Goal: Information Seeking & Learning: Learn about a topic

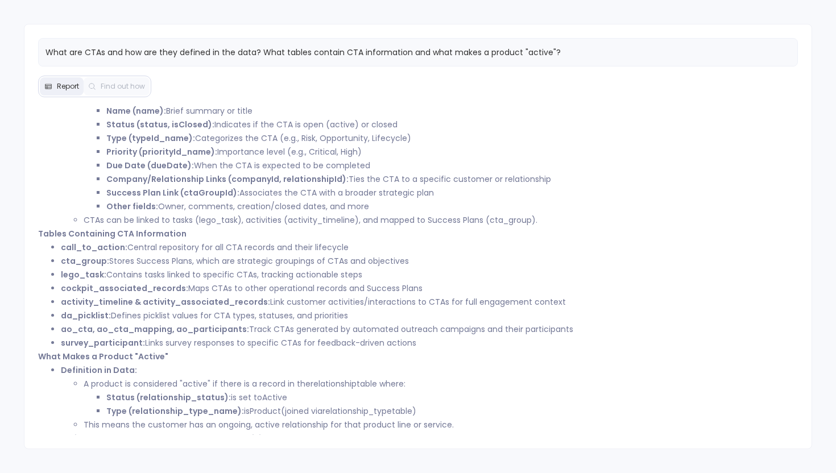
scroll to position [48, 0]
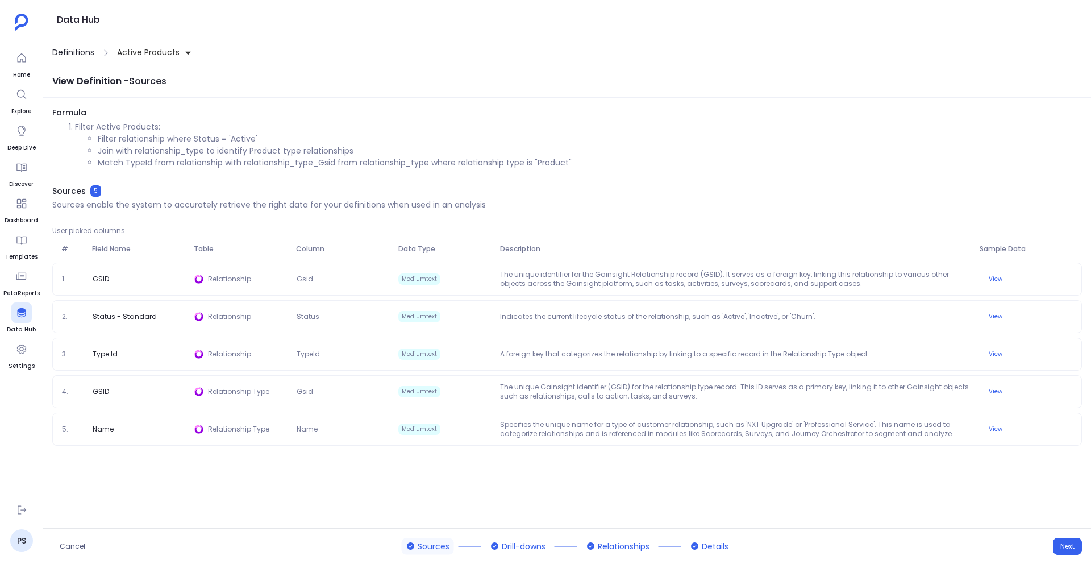
click at [74, 52] on span "Definitions" at bounding box center [73, 53] width 42 height 12
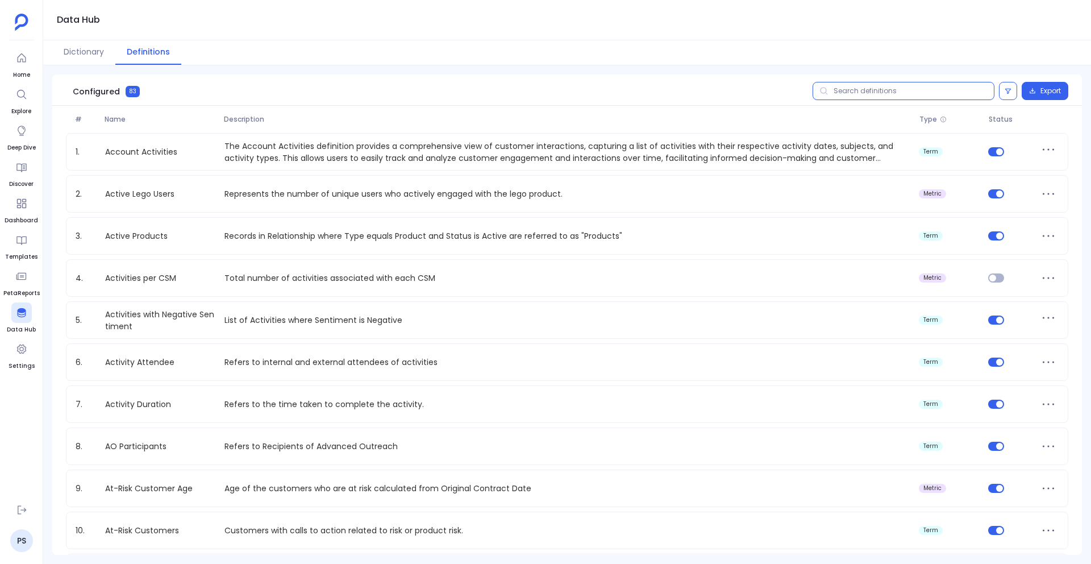
click at [873, 89] on input "text" at bounding box center [904, 91] width 182 height 18
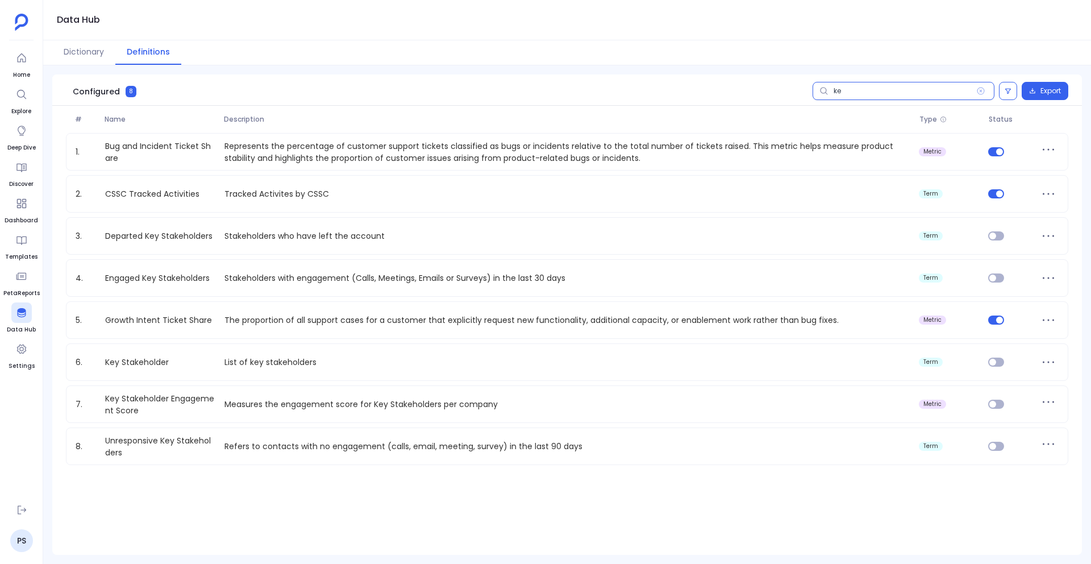
type input "key"
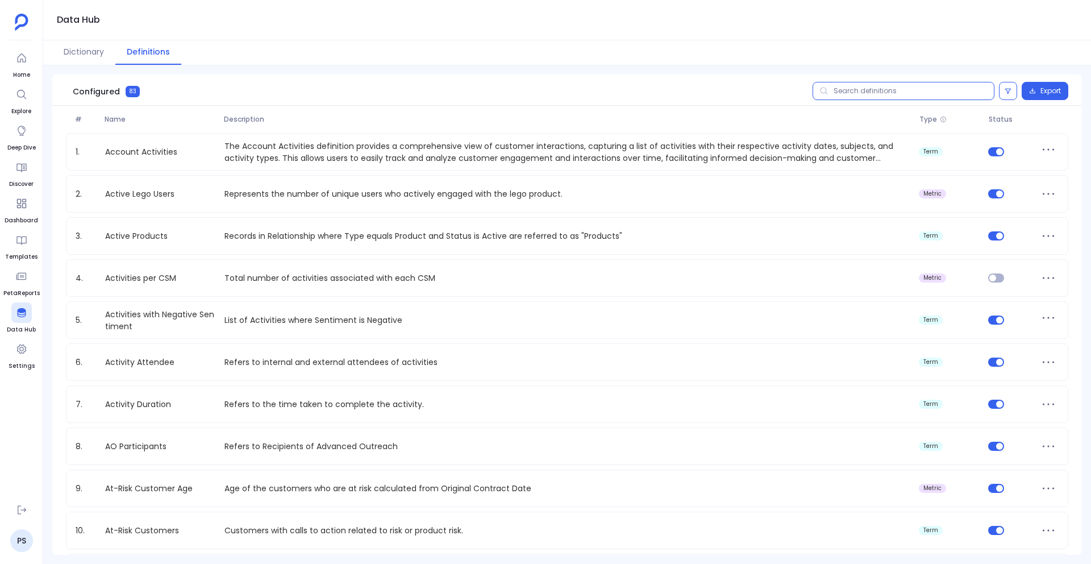
click at [897, 86] on input "text" at bounding box center [904, 91] width 182 height 18
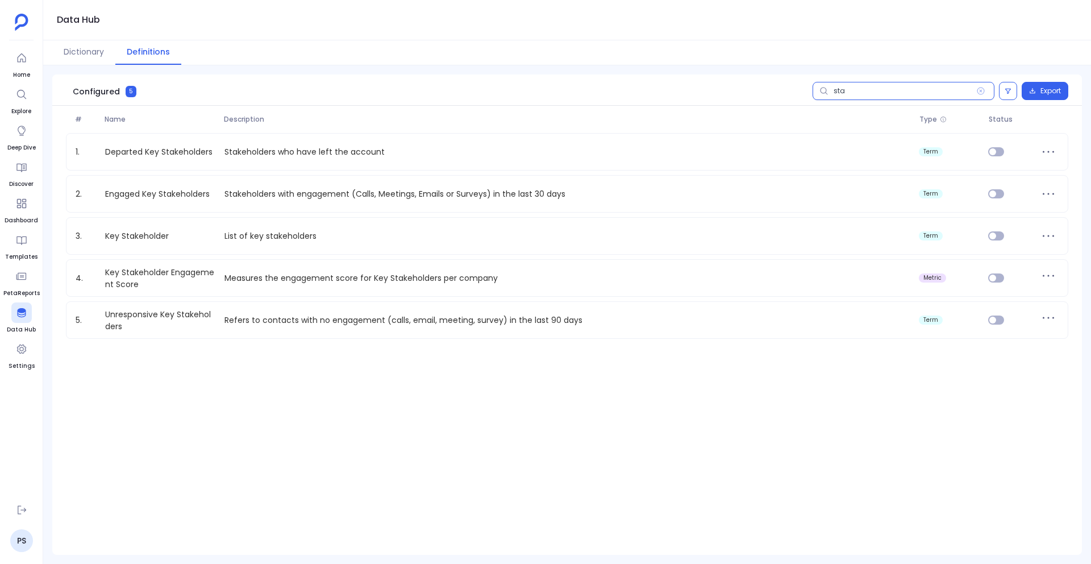
type input "stak"
click at [20, 534] on link "PS" at bounding box center [21, 540] width 23 height 23
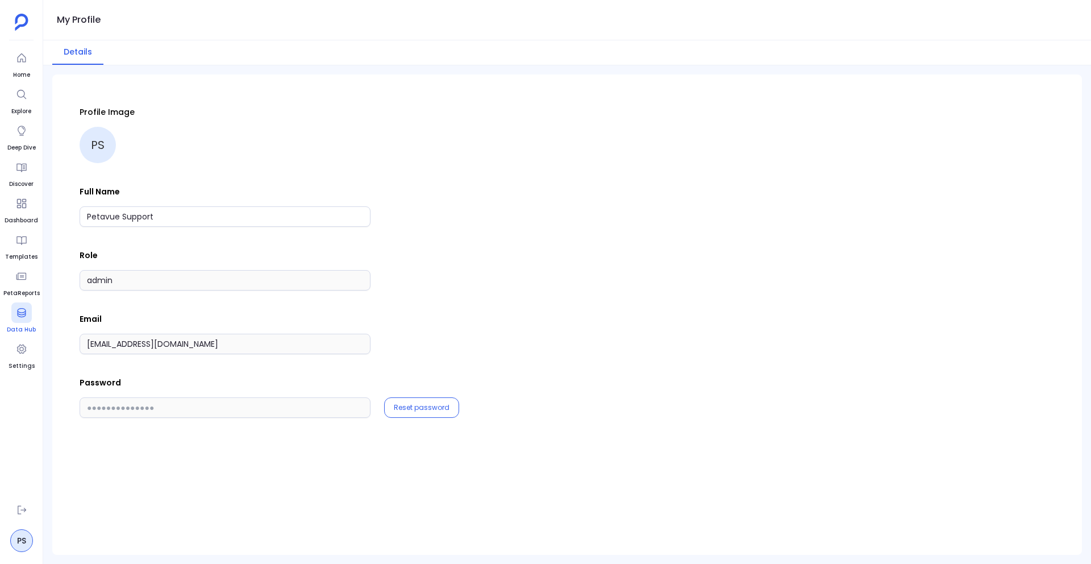
click at [23, 309] on icon at bounding box center [21, 312] width 9 height 9
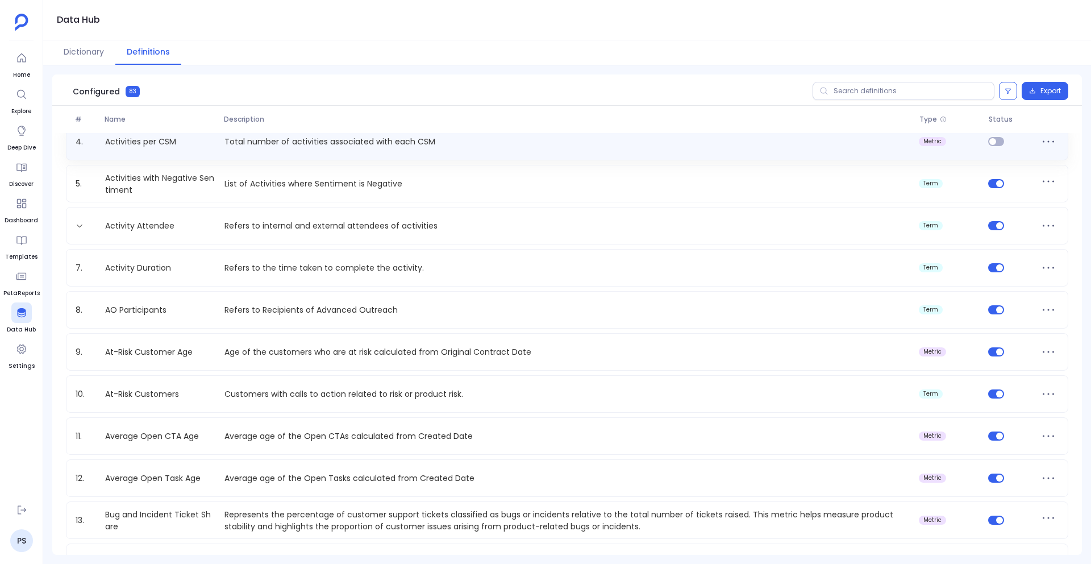
scroll to position [148, 0]
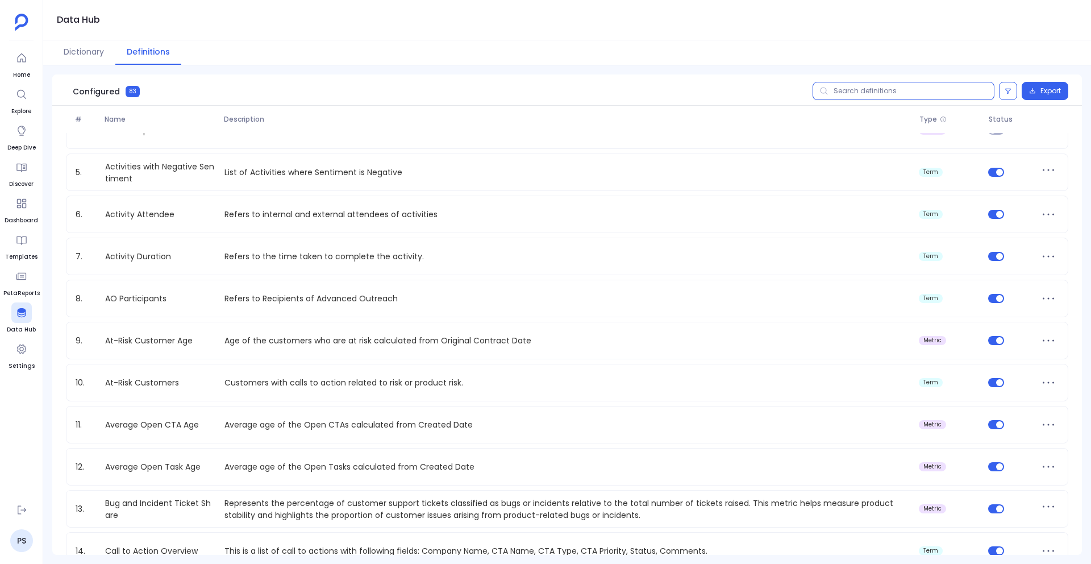
click at [880, 99] on input "text" at bounding box center [904, 91] width 182 height 18
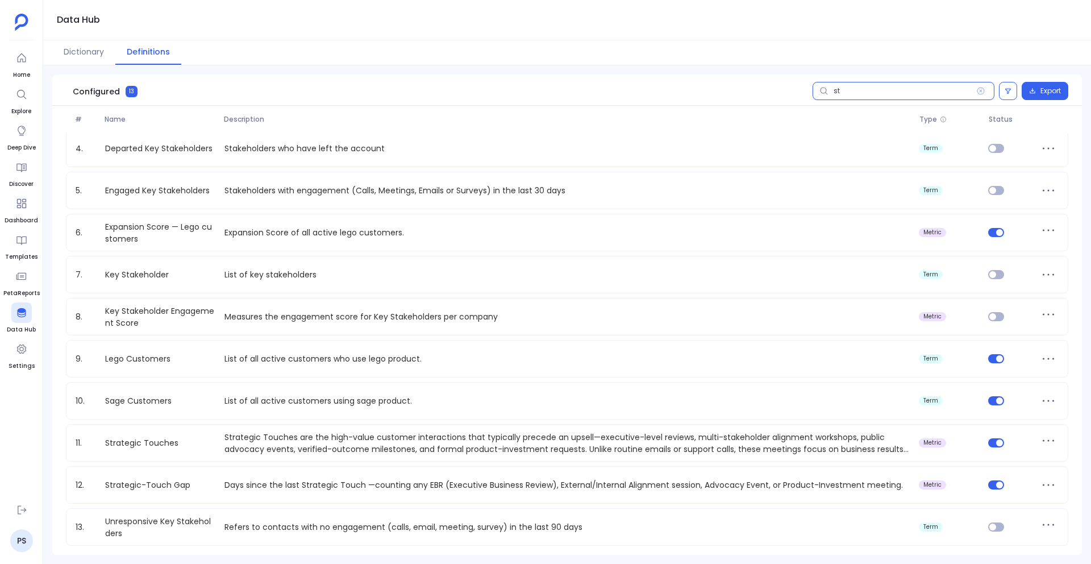
scroll to position [0, 0]
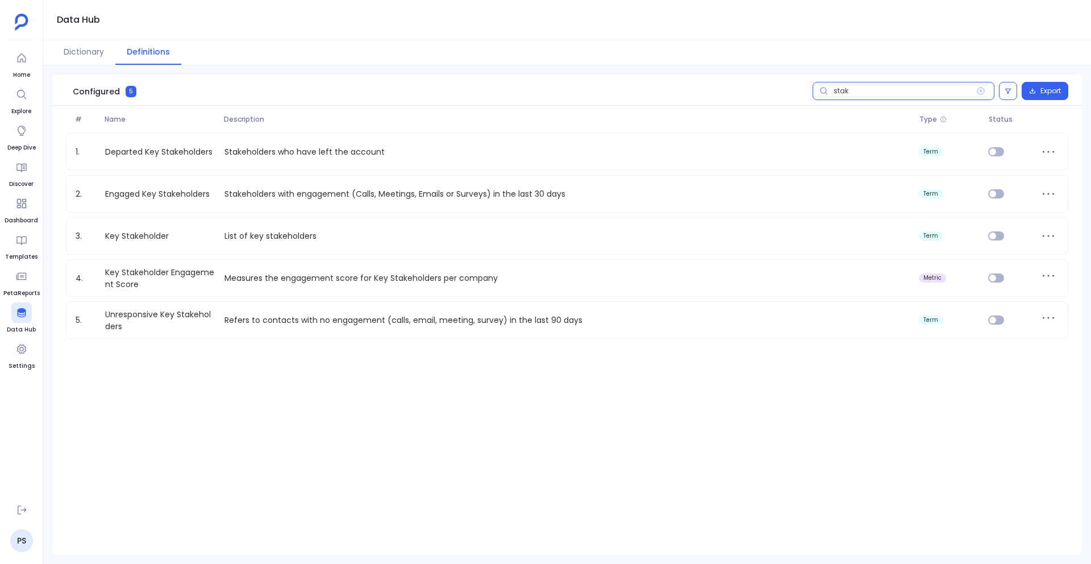
click at [837, 88] on input "stak" at bounding box center [904, 91] width 182 height 18
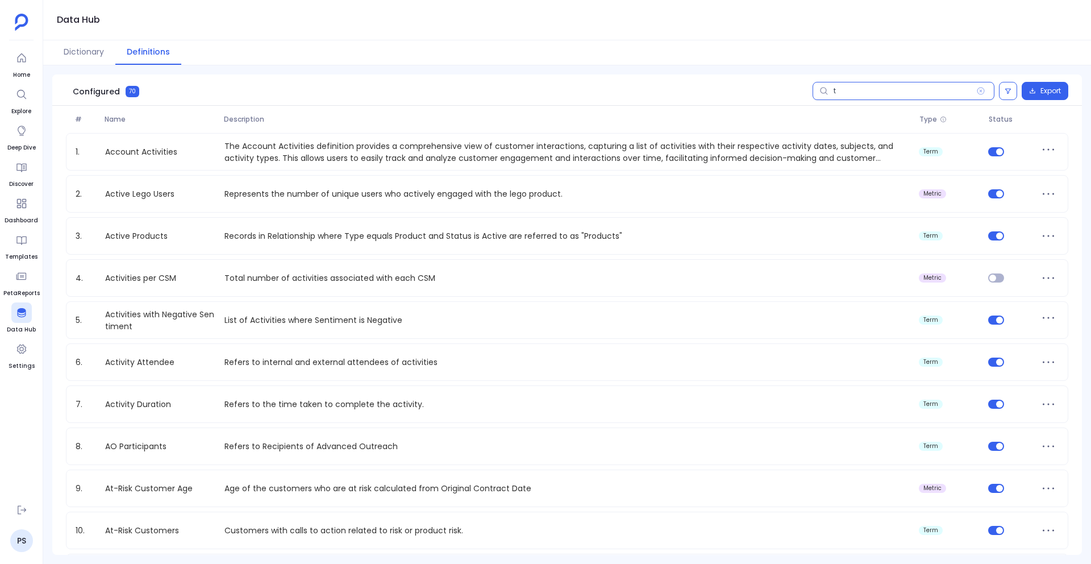
type input "t"
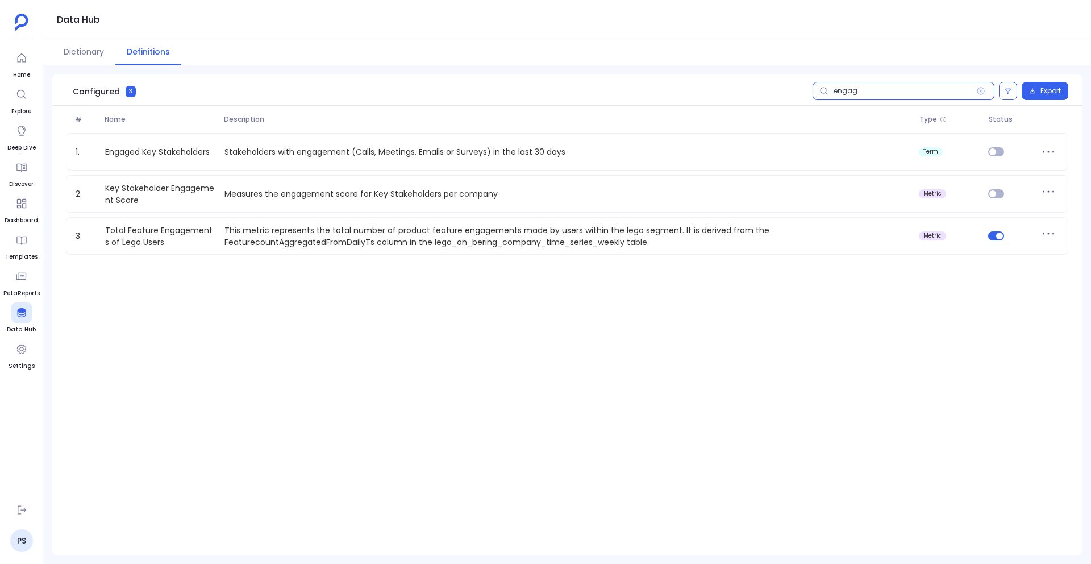
click at [846, 92] on input "engag" at bounding box center [904, 91] width 182 height 18
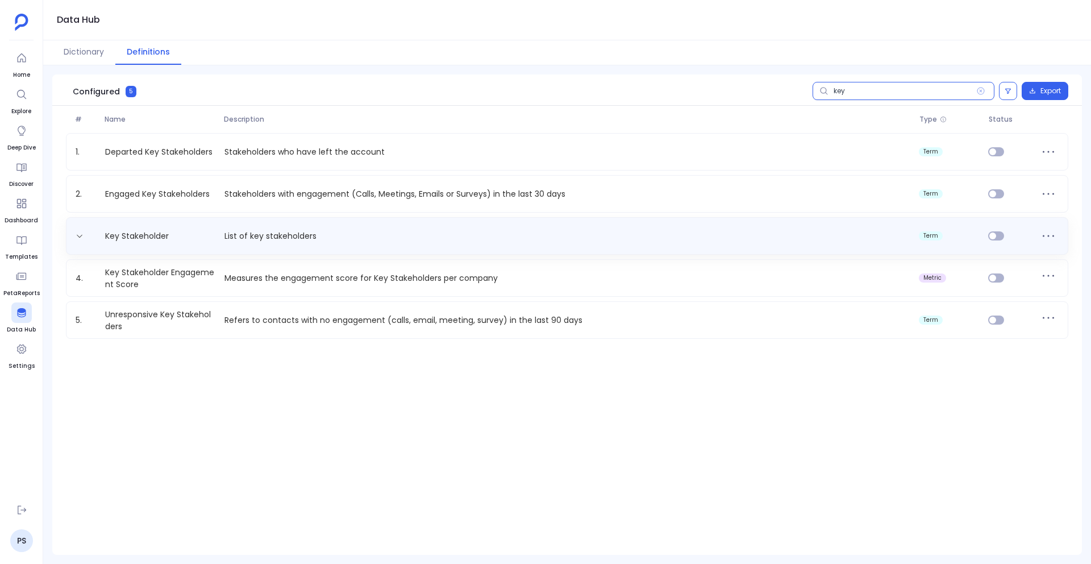
type input "key"
click at [423, 245] on div "Key Stakeholder List of key stakeholders term" at bounding box center [567, 236] width 1003 height 38
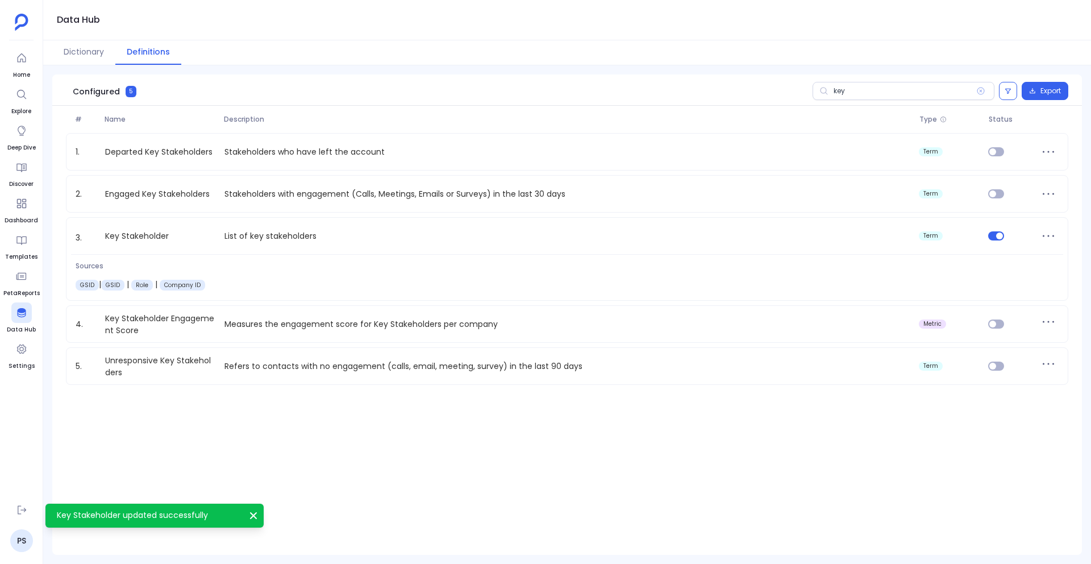
click at [574, 437] on div "# Name Description Type Status 1. Departed Key Stakeholders Stakeholders who ha…" at bounding box center [567, 330] width 1030 height 449
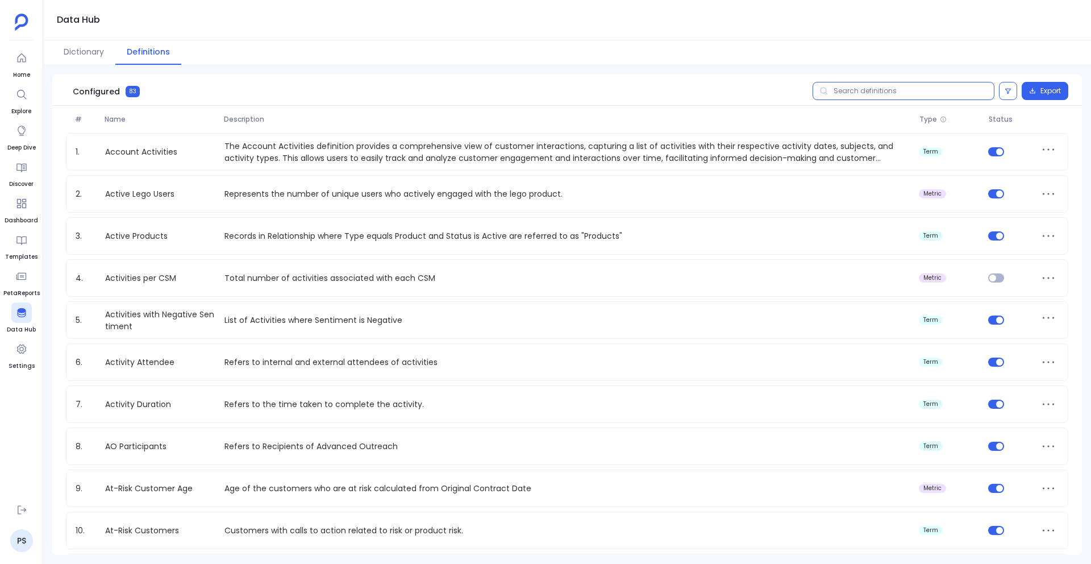
click at [868, 91] on input "text" at bounding box center [904, 91] width 182 height 18
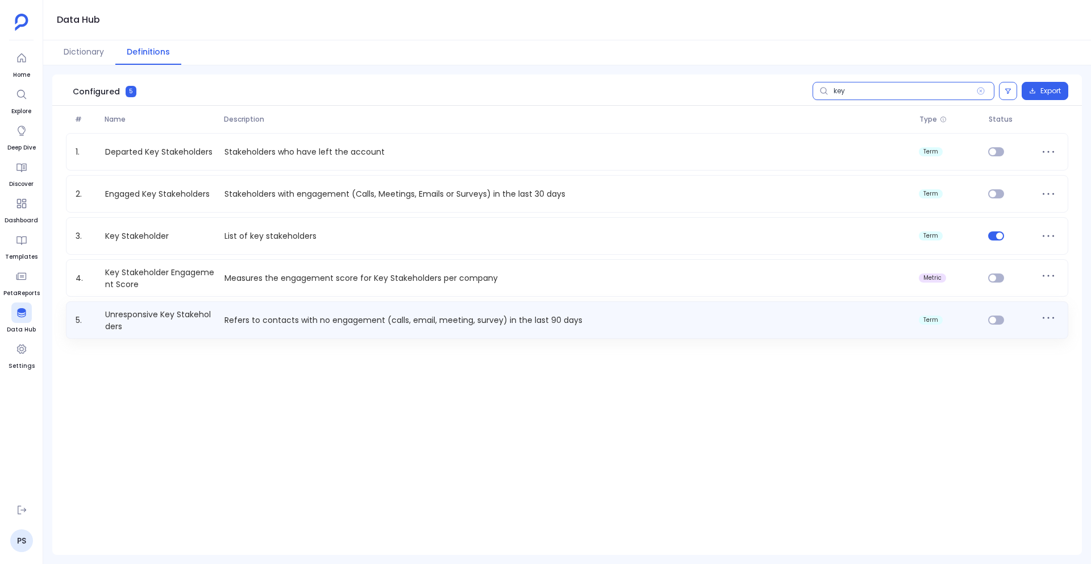
type input "key"
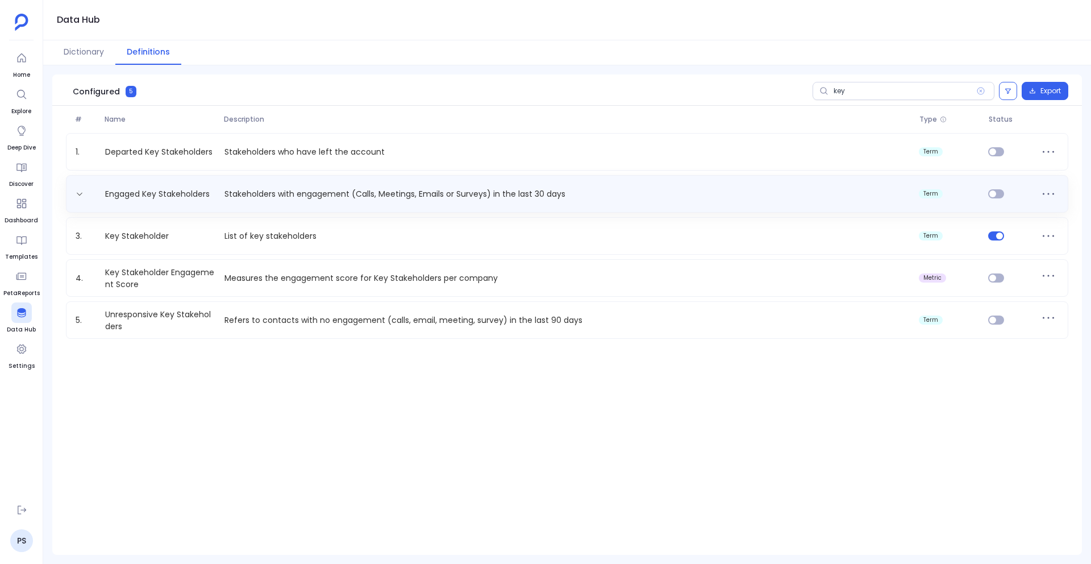
click at [206, 187] on div "Engaged Key Stakeholders Stakeholders with engagement (Calls, Meetings, Emails …" at bounding box center [567, 194] width 992 height 18
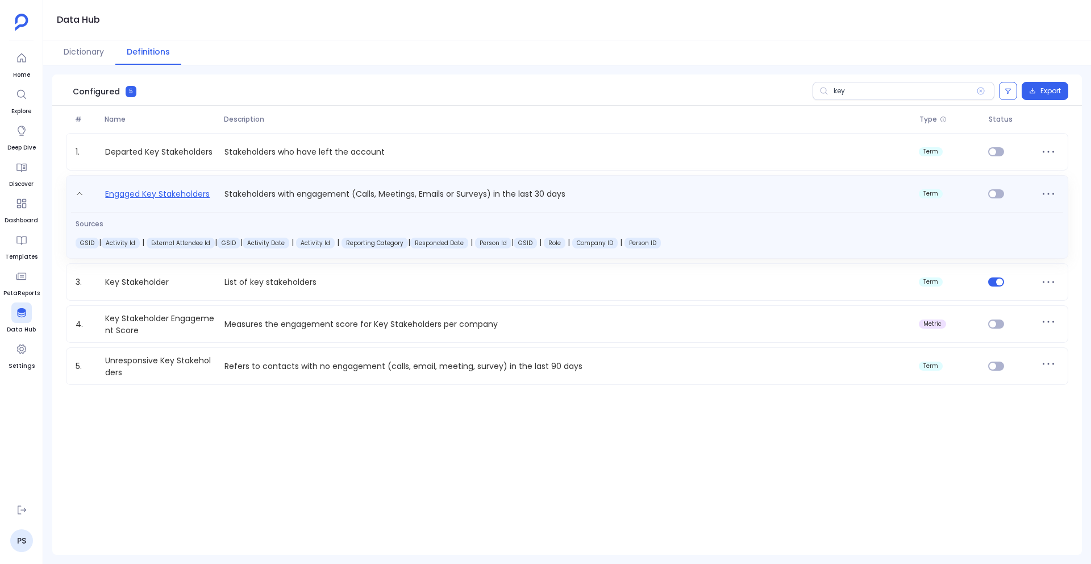
click at [197, 193] on link "Engaged Key Stakeholders" at bounding box center [158, 196] width 114 height 18
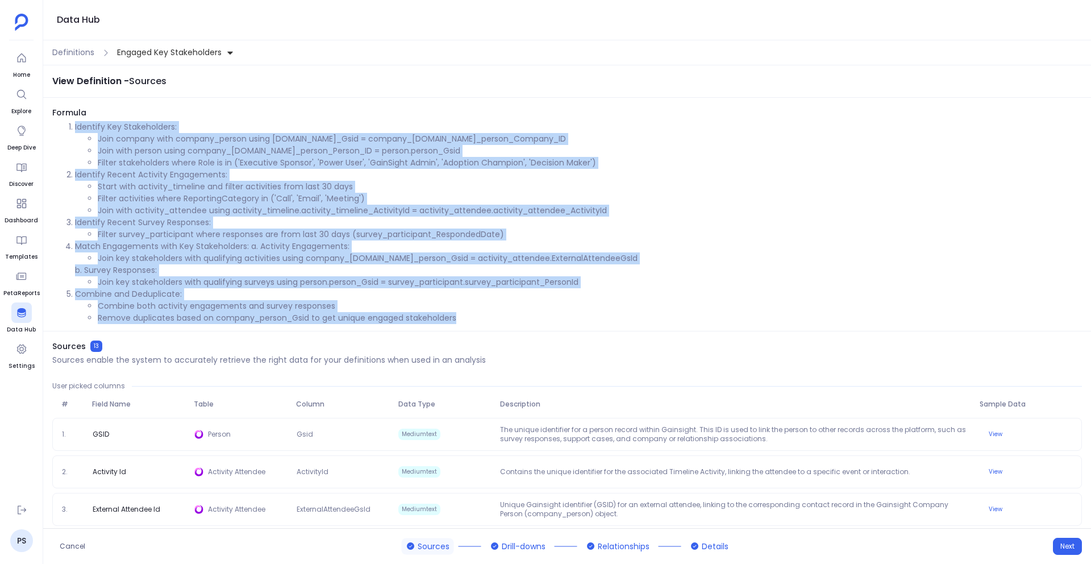
drag, startPoint x: 65, startPoint y: 122, endPoint x: 597, endPoint y: 334, distance: 572.2
click at [596, 334] on div "View Definition - Sources Formula Identify Key Stakeholders: Join company with …" at bounding box center [567, 296] width 1048 height 463
copy ol "Identify Key Stakeholders: Join company with company_person using company.compa…"
click at [505, 291] on p "Combine and Deduplicate:" at bounding box center [578, 294] width 1007 height 12
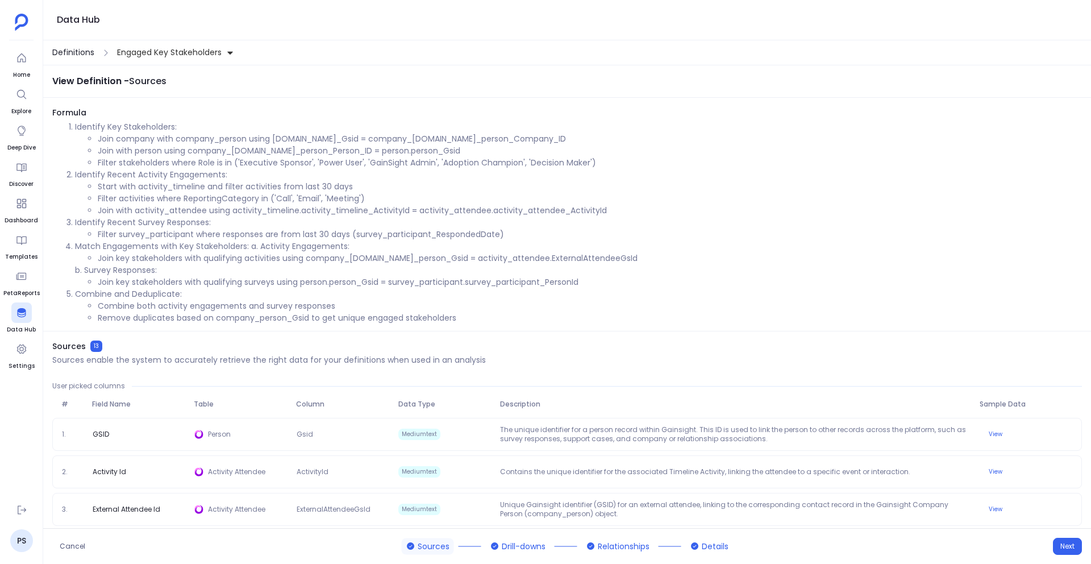
click at [63, 56] on span "Definitions" at bounding box center [73, 53] width 42 height 12
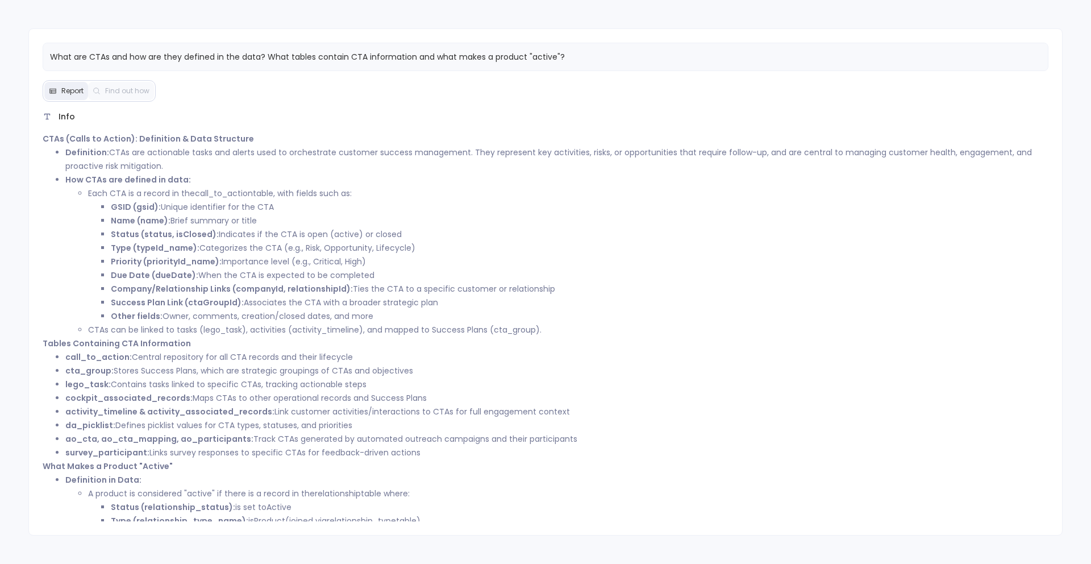
scroll to position [48, 0]
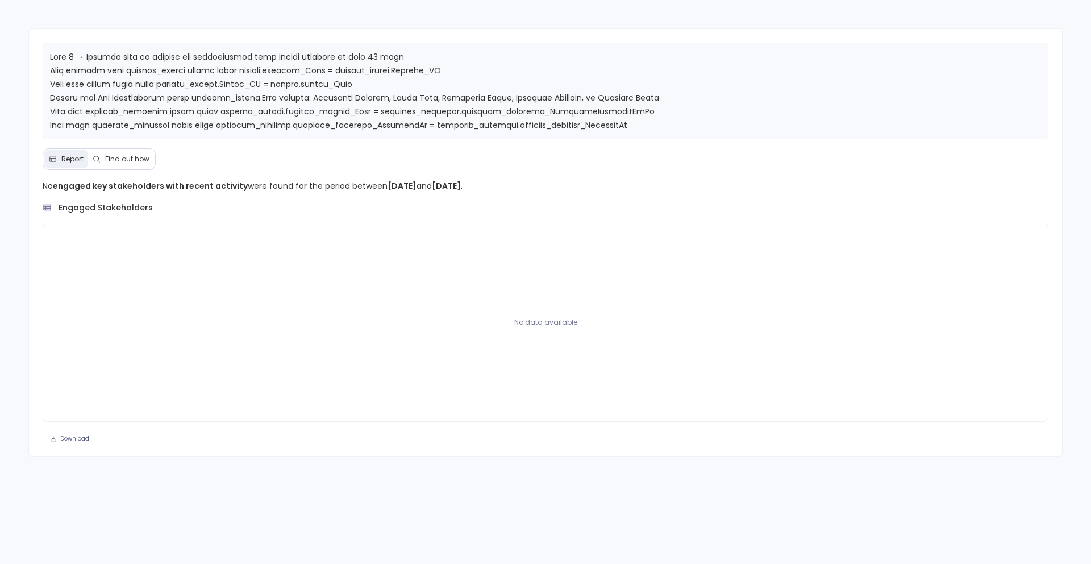
click at [127, 164] on button "Find out how" at bounding box center [121, 159] width 66 height 18
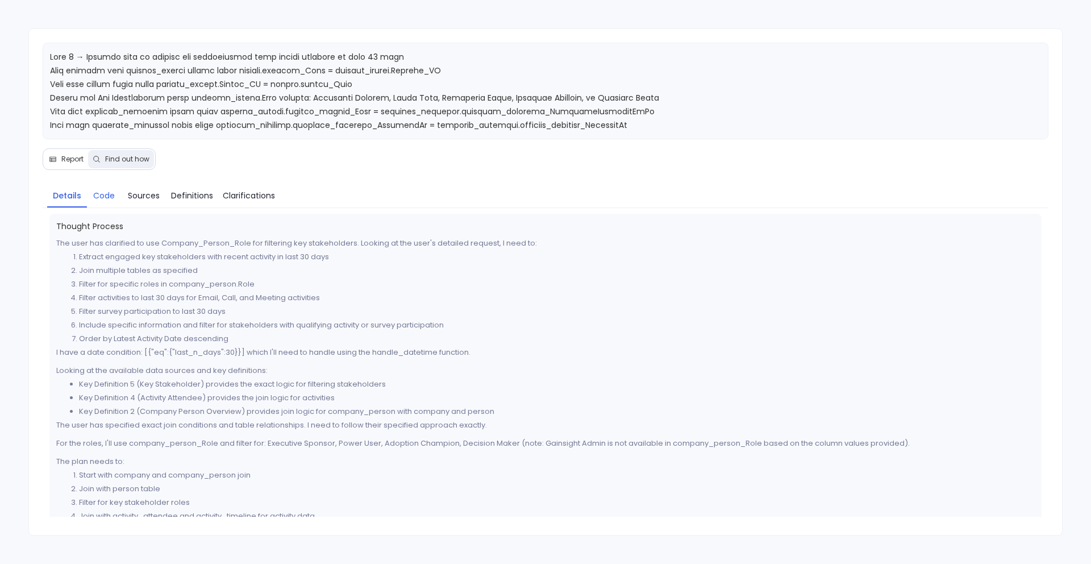
click at [106, 194] on span "Code" at bounding box center [104, 195] width 22 height 13
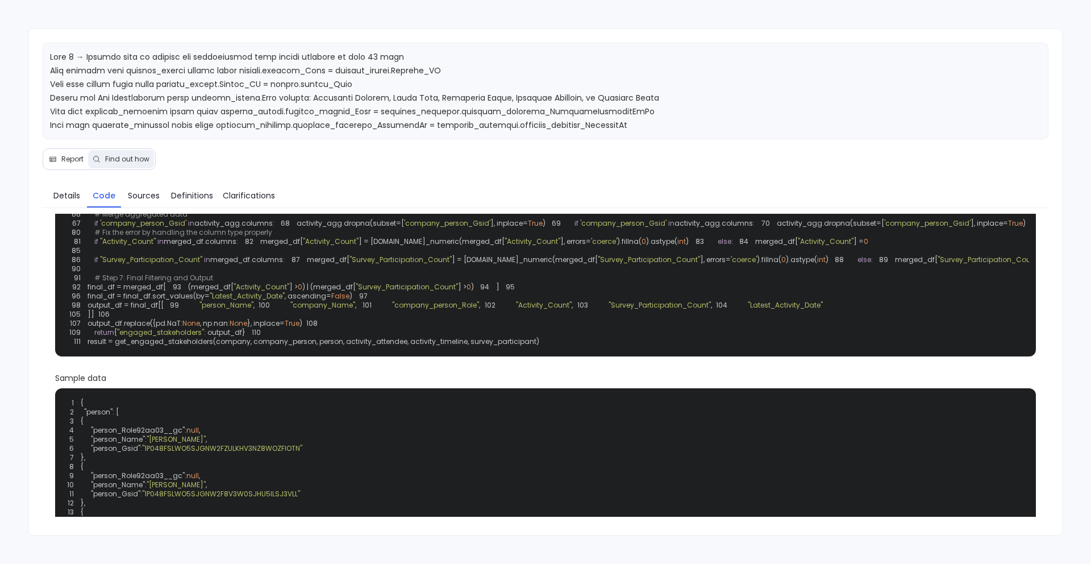
scroll to position [239, 0]
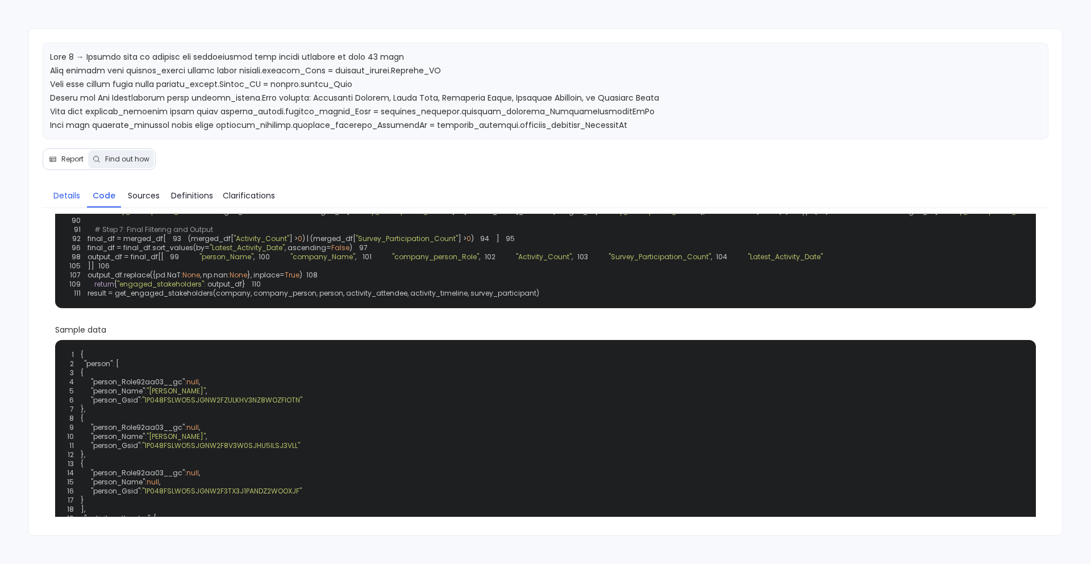
click at [66, 195] on span "Details" at bounding box center [66, 195] width 27 height 13
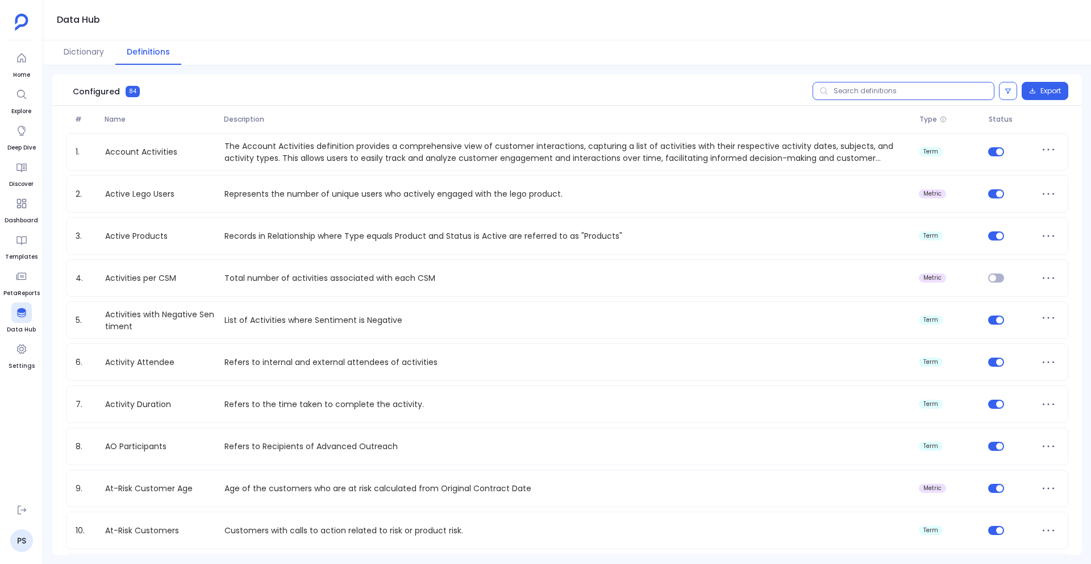
click at [859, 94] on input "text" at bounding box center [904, 91] width 182 height 18
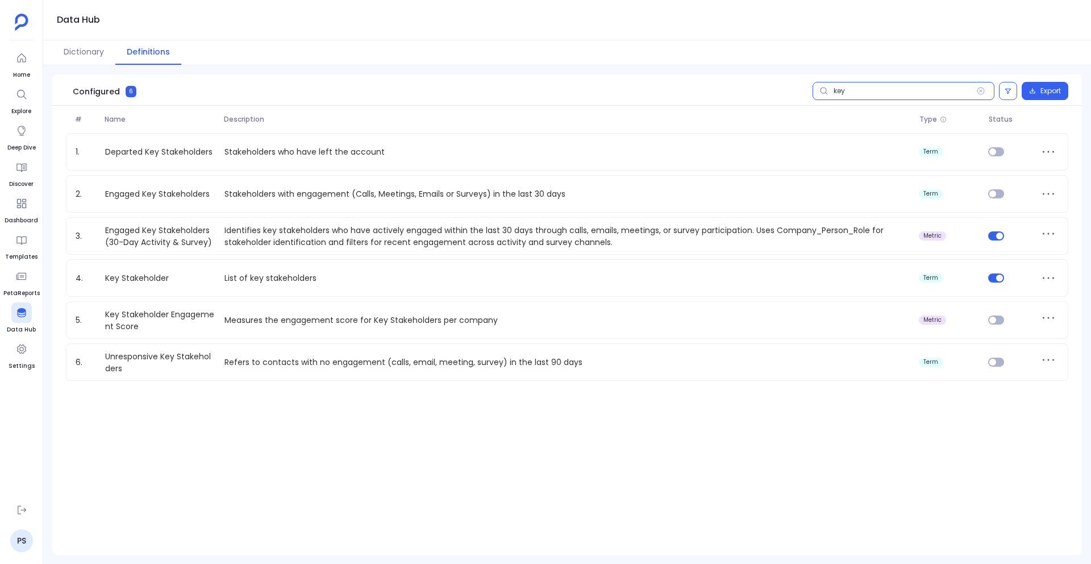
type input "key"
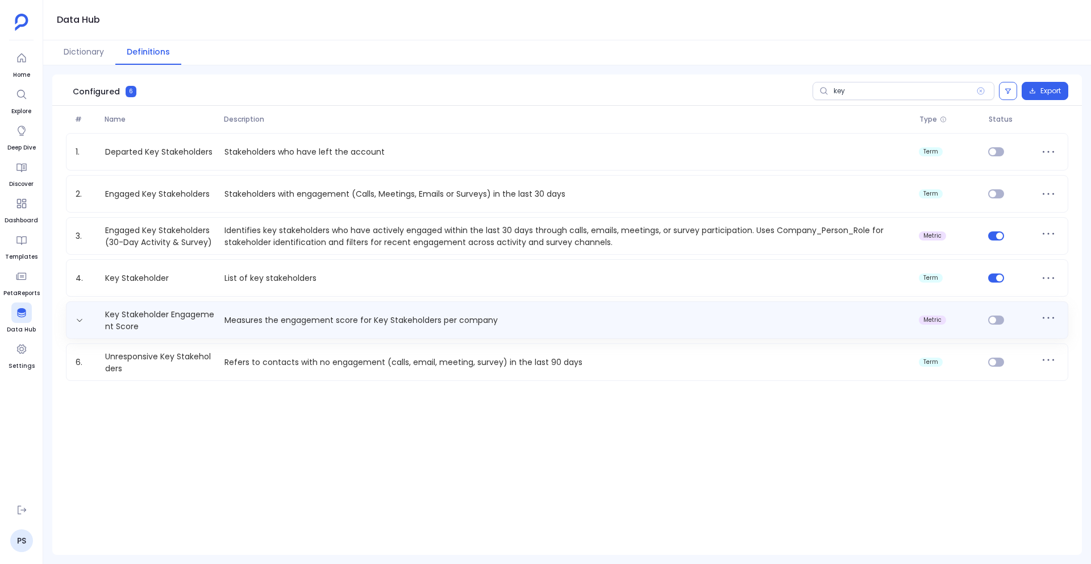
click at [522, 318] on p "Measures the engagement score for Key Stakeholders per company" at bounding box center [567, 320] width 695 height 12
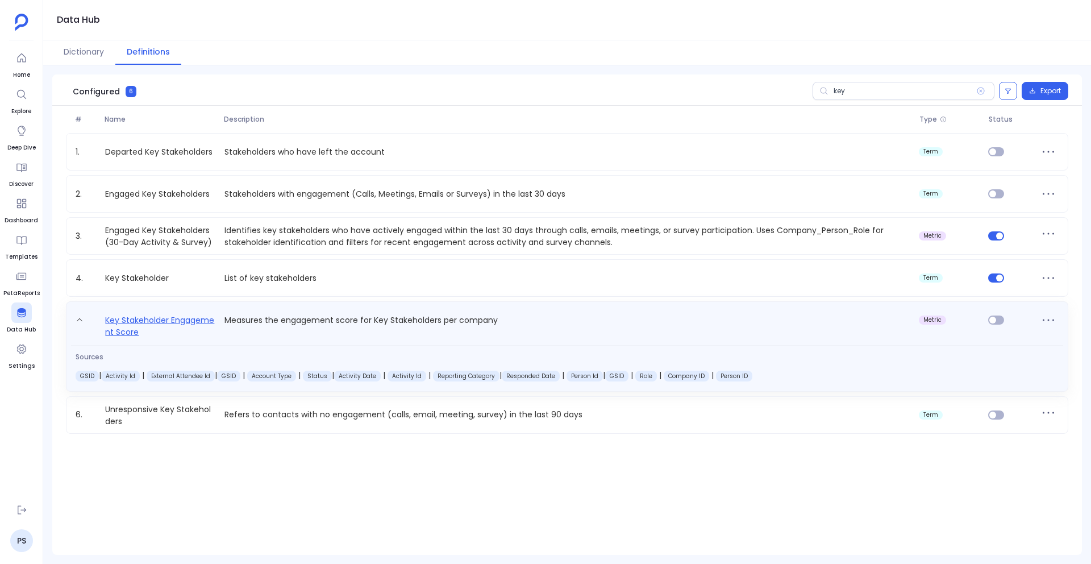
click at [155, 323] on link "Key Stakeholder Engagement Score" at bounding box center [160, 325] width 119 height 25
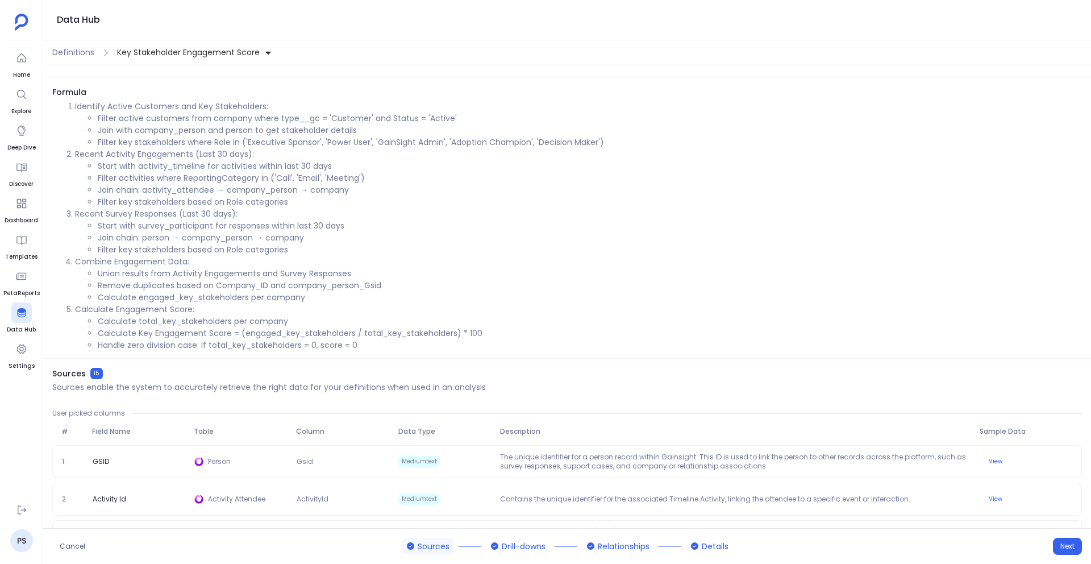
scroll to position [11, 0]
